Goal: Navigation & Orientation: Find specific page/section

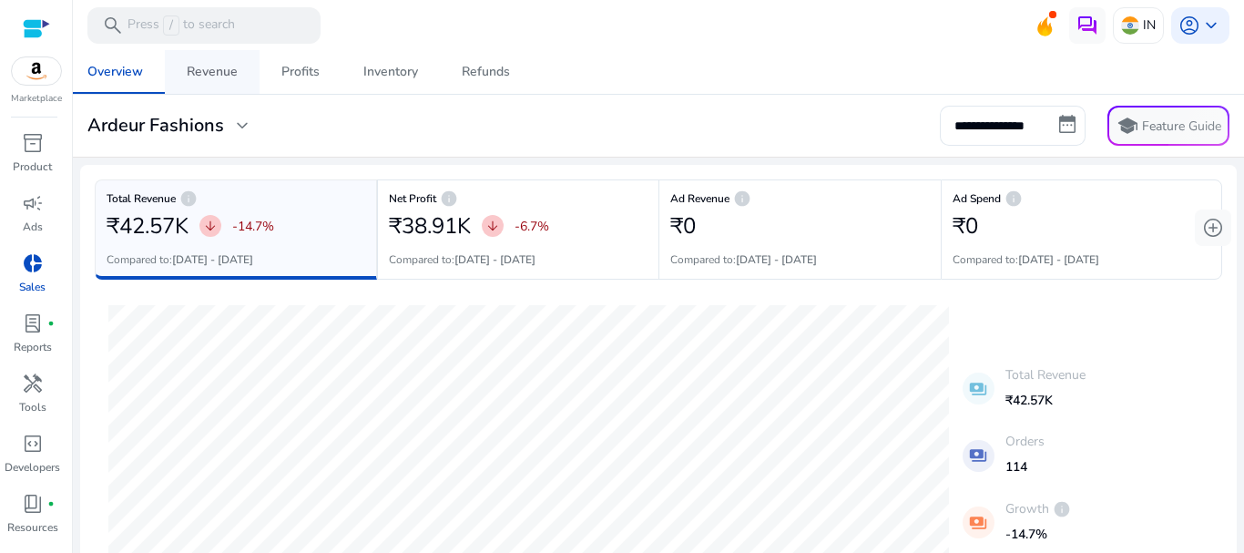
click at [214, 74] on div "Revenue" at bounding box center [212, 72] width 51 height 13
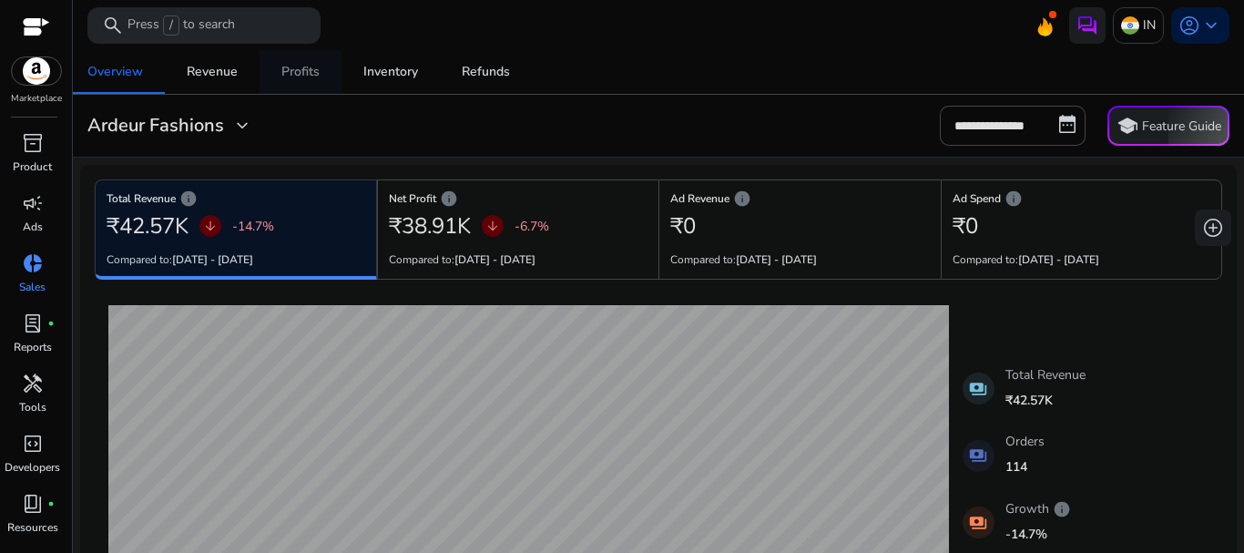
click at [303, 80] on span "Profits" at bounding box center [300, 72] width 38 height 44
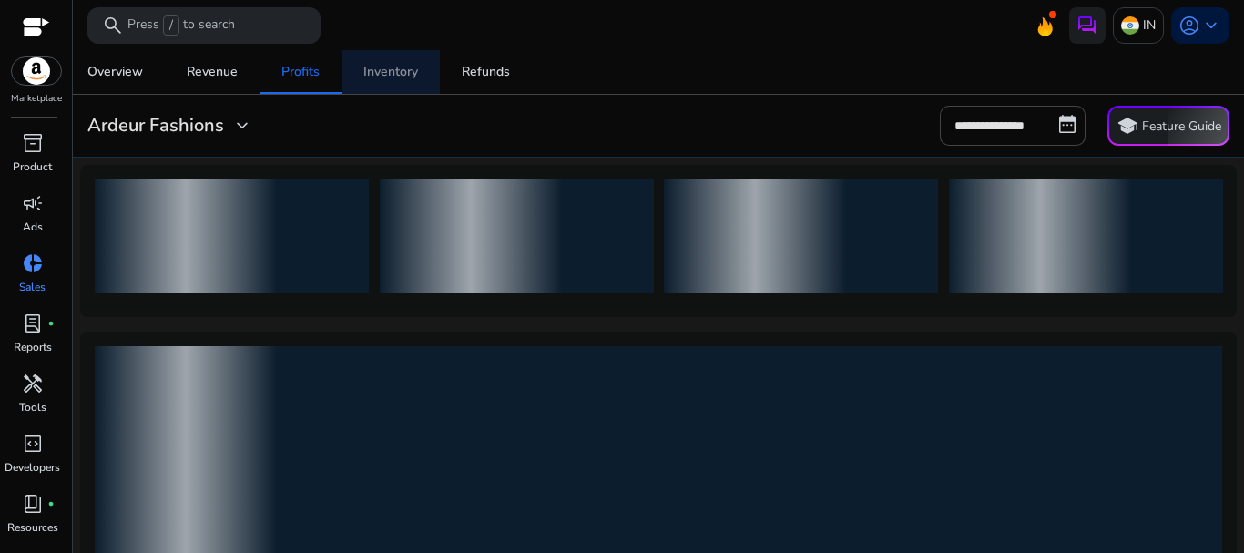
click at [401, 75] on div "Inventory" at bounding box center [390, 72] width 55 height 13
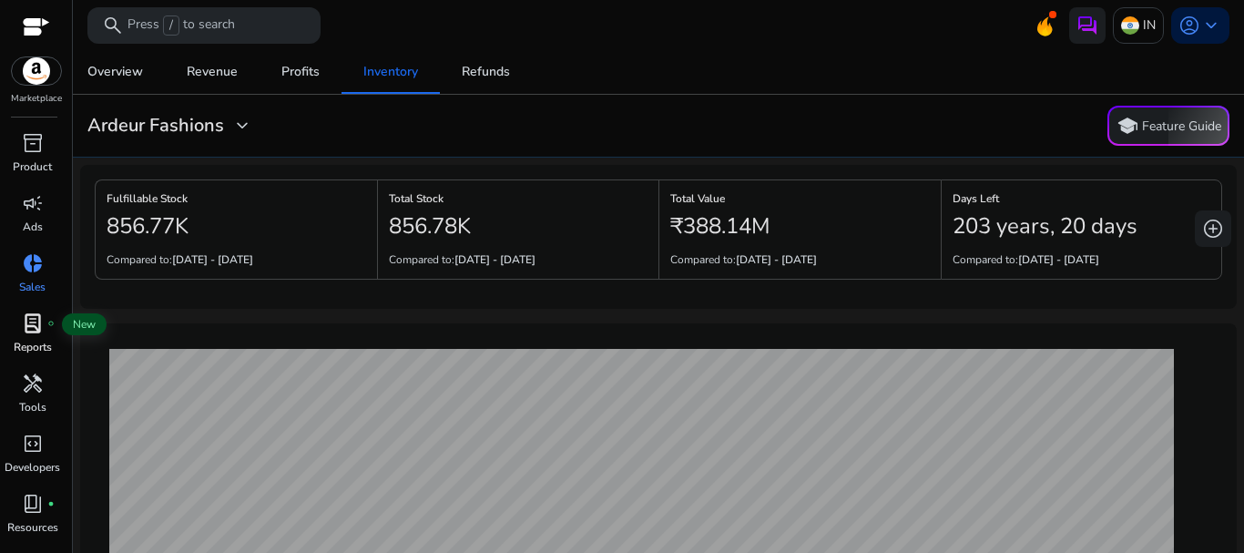
click at [35, 331] on span "lab_profile" at bounding box center [33, 323] width 22 height 22
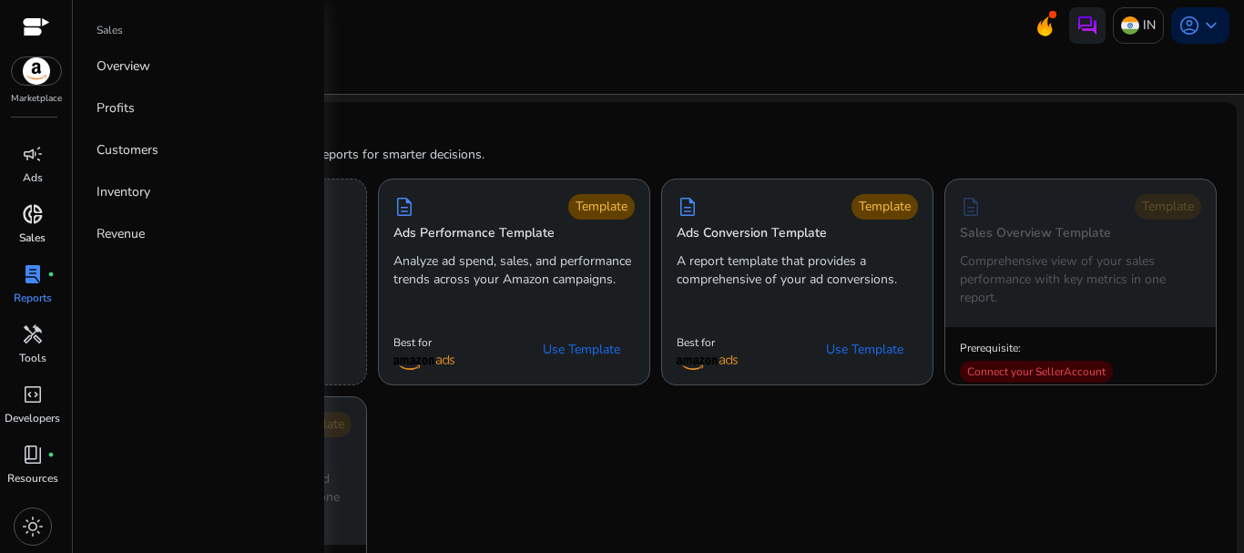
click at [33, 216] on span "donut_small" at bounding box center [33, 214] width 22 height 22
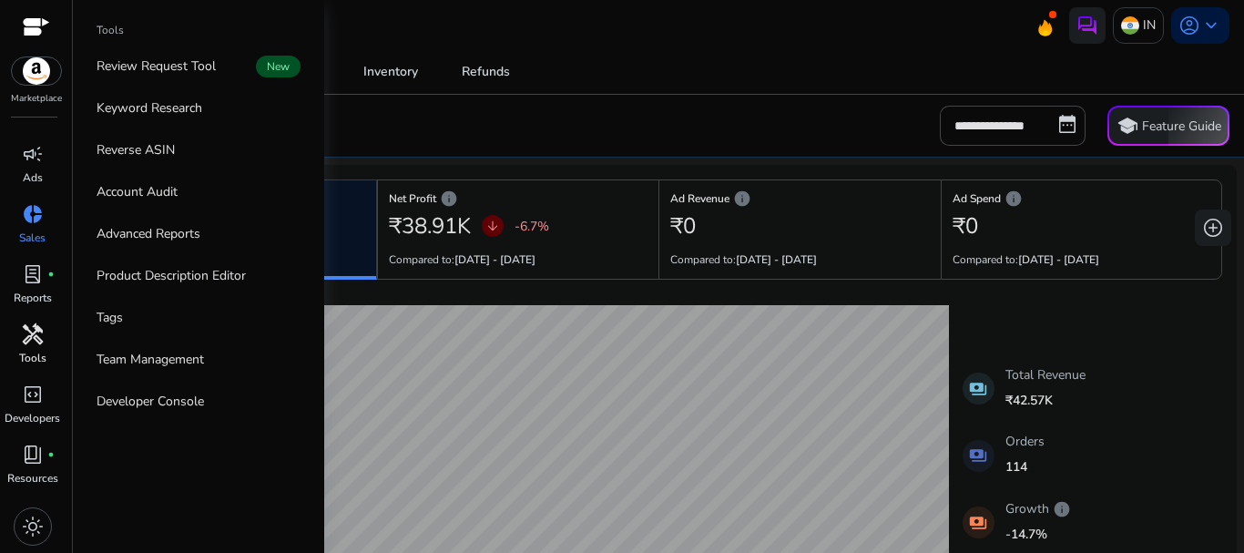
click at [36, 341] on span "handyman" at bounding box center [33, 334] width 22 height 22
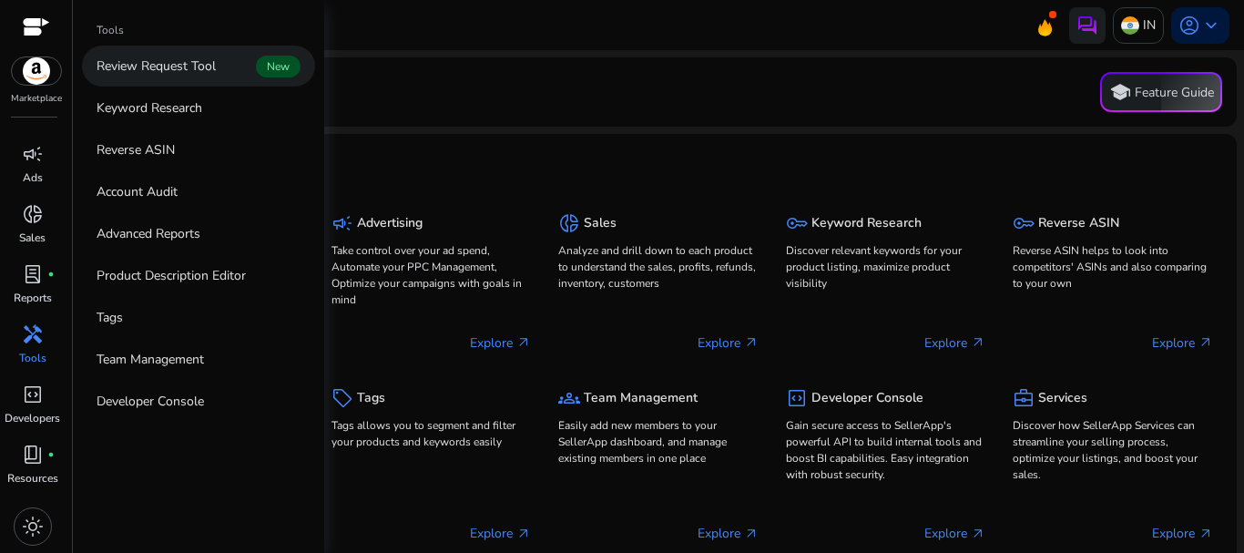
click at [176, 65] on p "Review Request Tool" at bounding box center [156, 65] width 119 height 19
